Goal: Check status: Check status

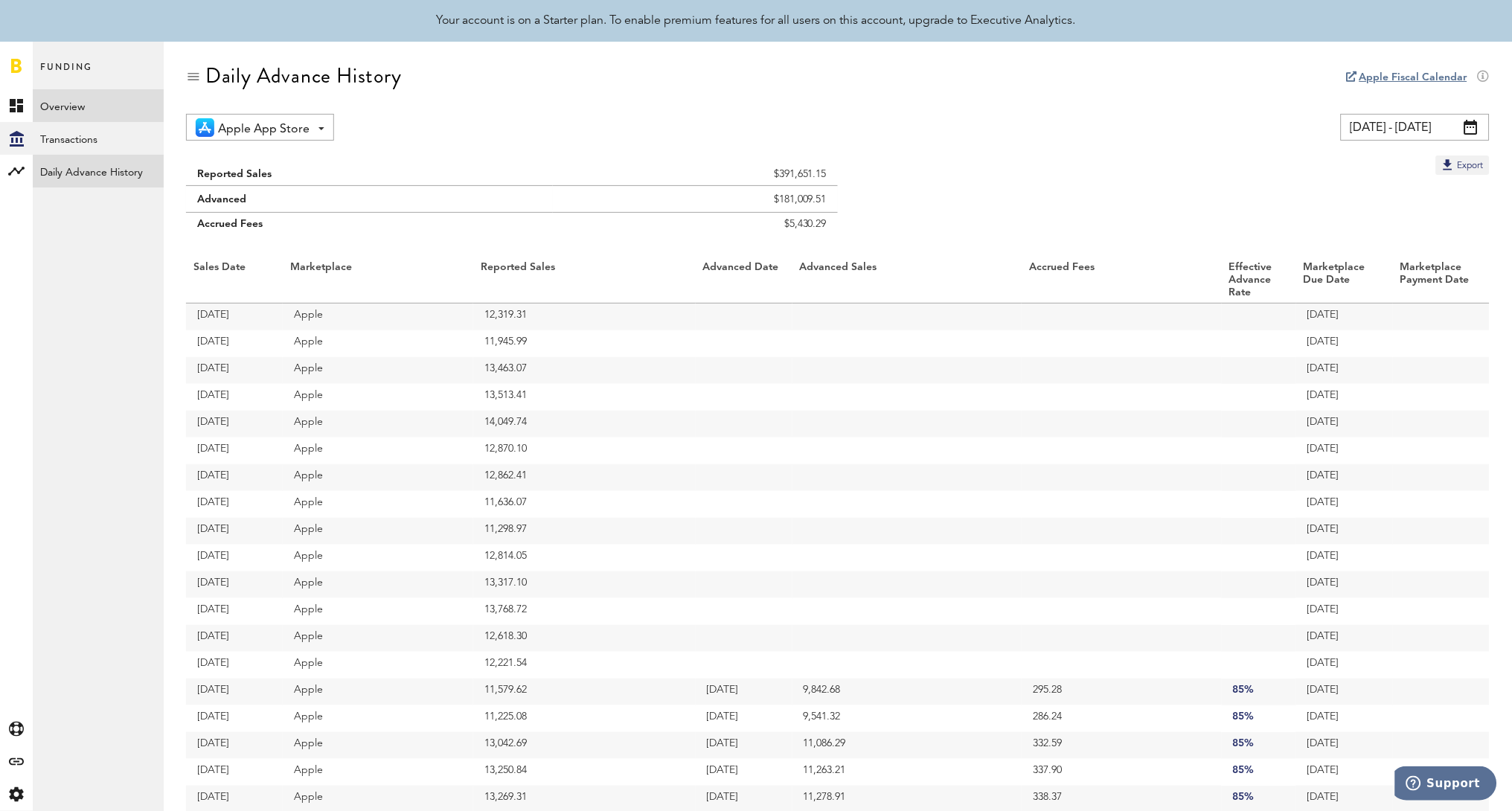
click at [90, 110] on link "Overview" at bounding box center [98, 105] width 131 height 33
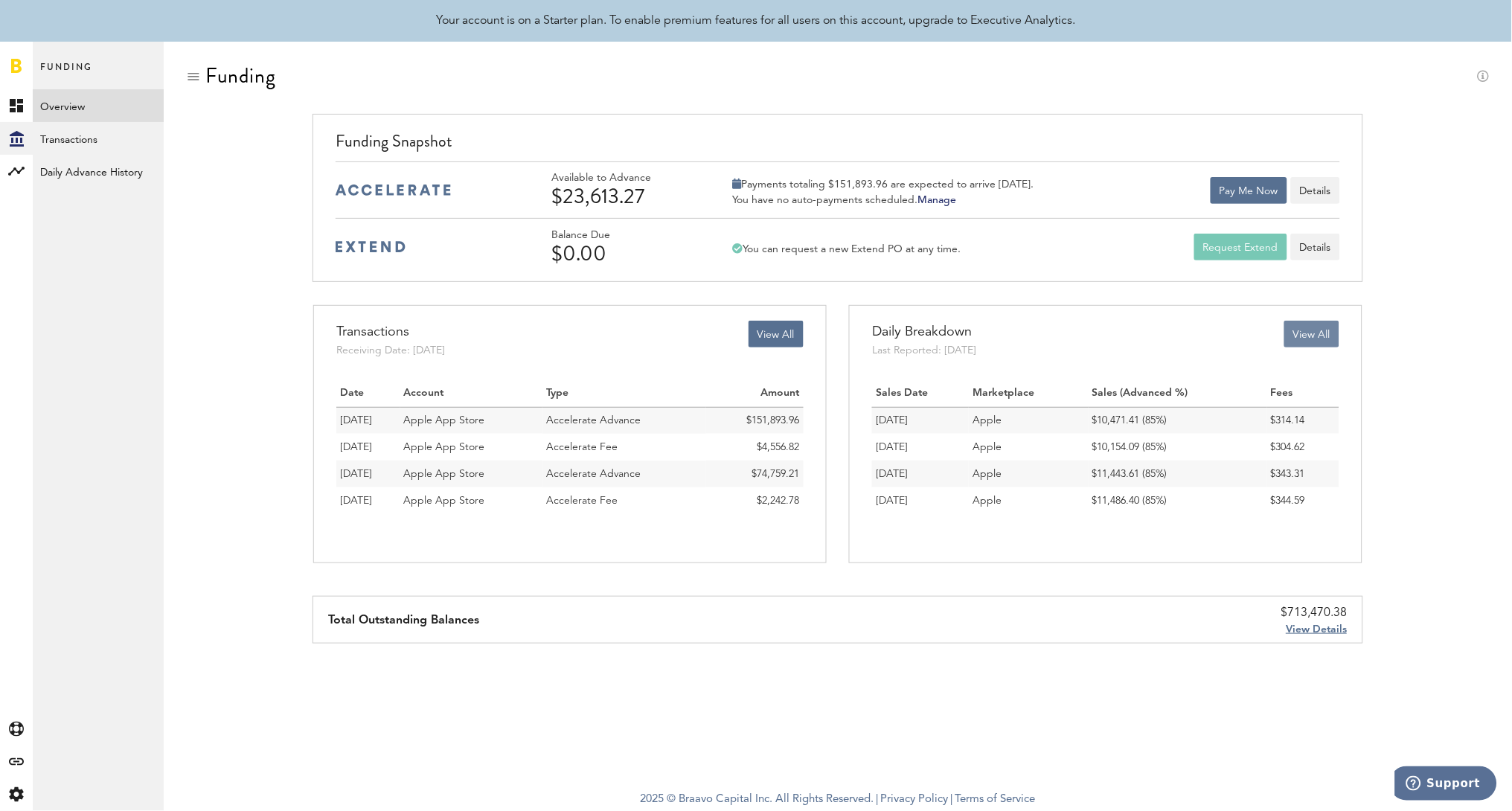
click at [1313, 331] on button "View All" at bounding box center [1311, 333] width 55 height 26
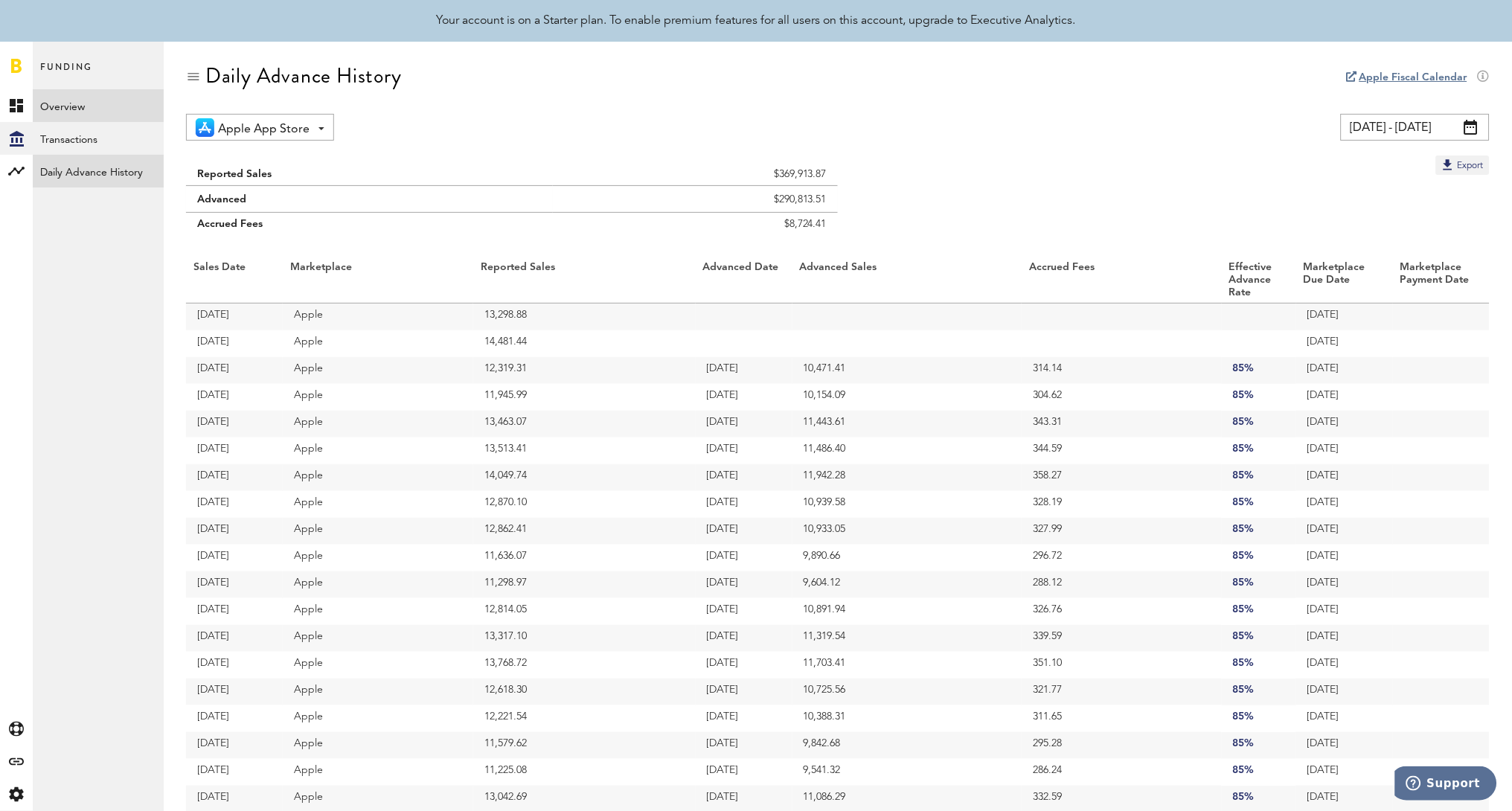
click at [122, 111] on link "Overview" at bounding box center [98, 105] width 131 height 33
